Goal: Navigation & Orientation: Find specific page/section

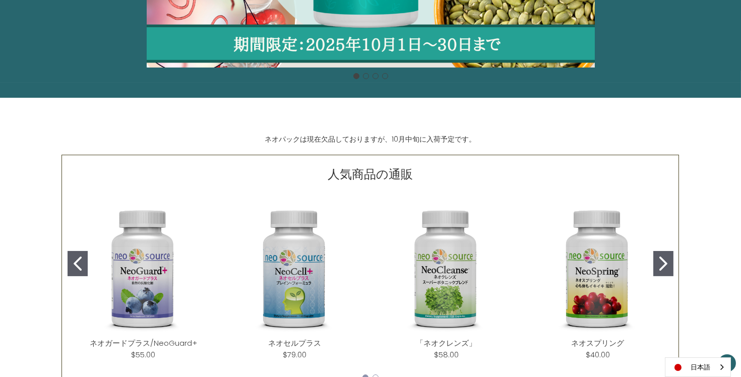
scroll to position [453, 0]
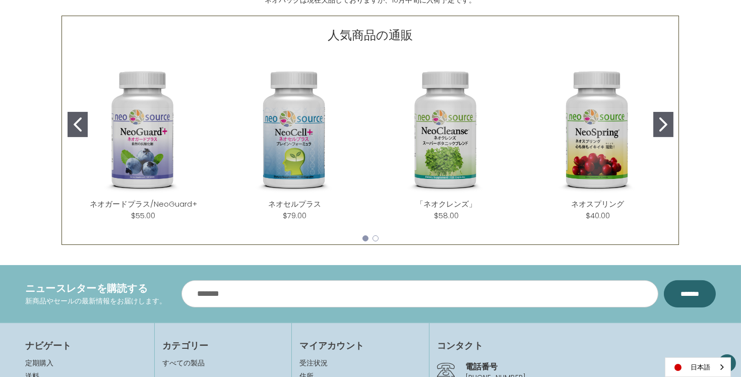
click at [663, 123] on icon "Go to slide 2" at bounding box center [664, 124] width 8 height 14
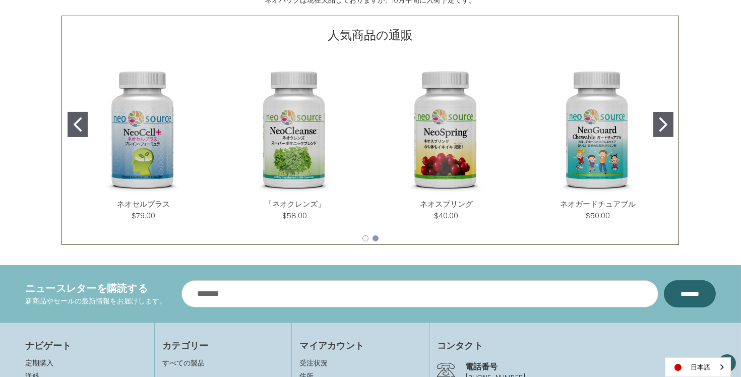
click at [663, 123] on icon "Go to slide 2" at bounding box center [664, 124] width 8 height 14
click at [74, 123] on icon "Go to slide 1" at bounding box center [78, 124] width 8 height 14
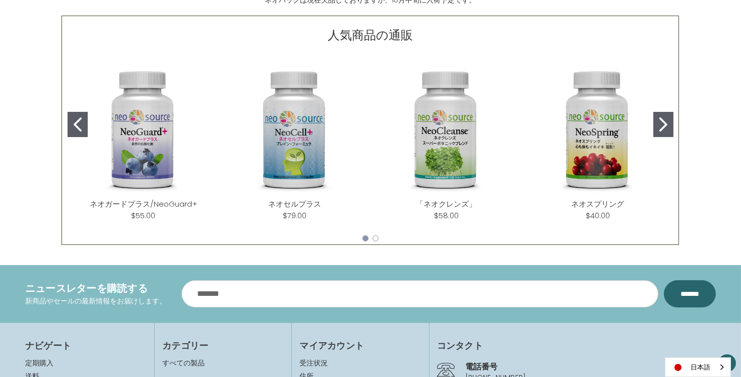
click at [74, 123] on icon "Go to slide 1" at bounding box center [78, 124] width 8 height 14
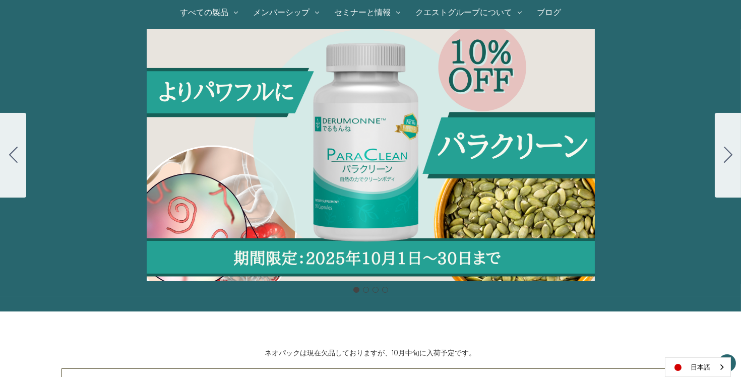
scroll to position [0, 0]
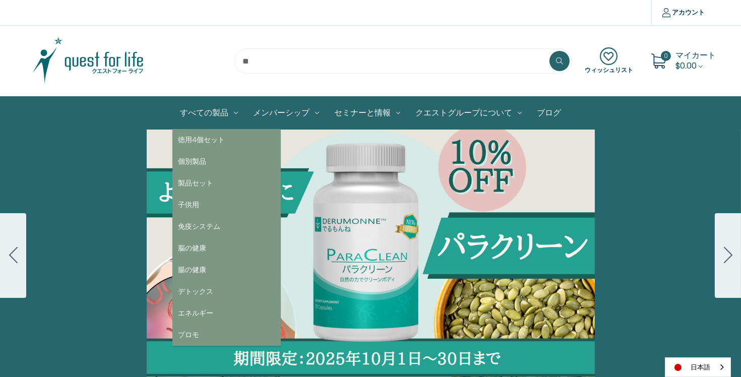
click at [217, 113] on link "すべての製品" at bounding box center [208, 113] width 73 height 32
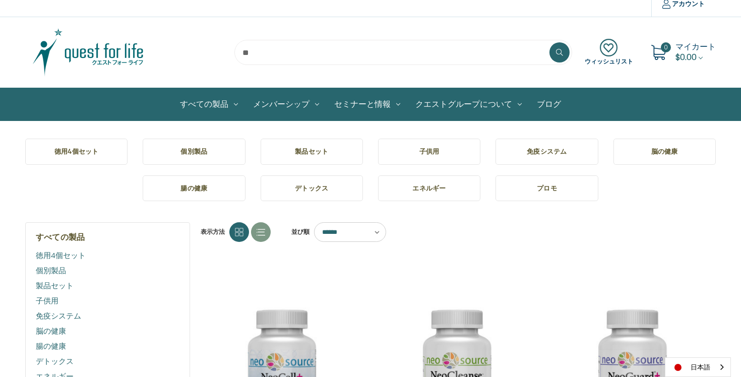
scroll to position [151, 0]
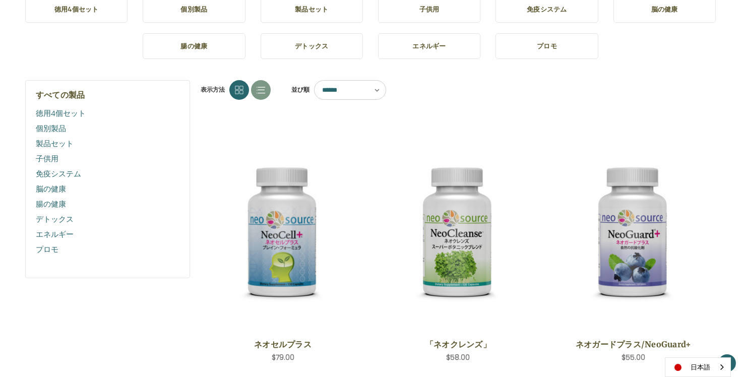
click at [54, 215] on link "デトックス" at bounding box center [108, 219] width 144 height 15
